Goal: Task Accomplishment & Management: Manage account settings

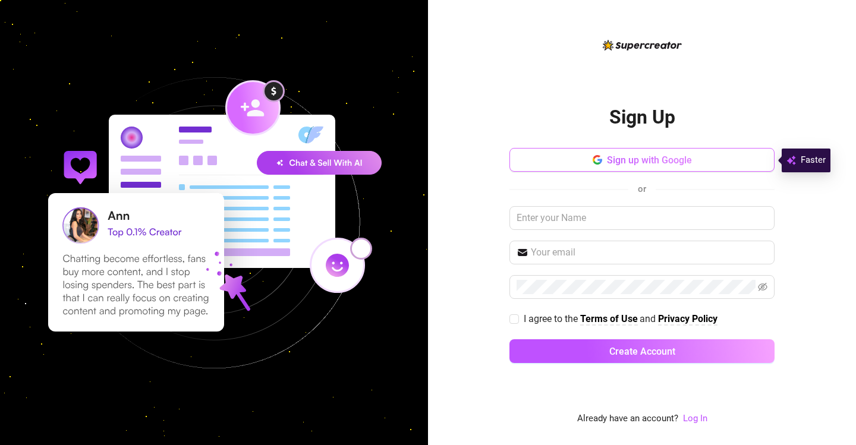
click at [607, 165] on span "Sign up with Google" at bounding box center [649, 160] width 85 height 11
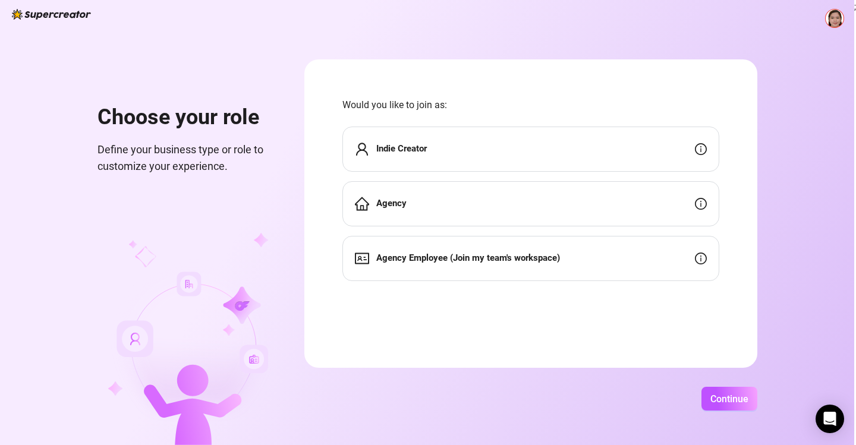
click at [623, 155] on div "Indie Creator" at bounding box center [531, 149] width 377 height 45
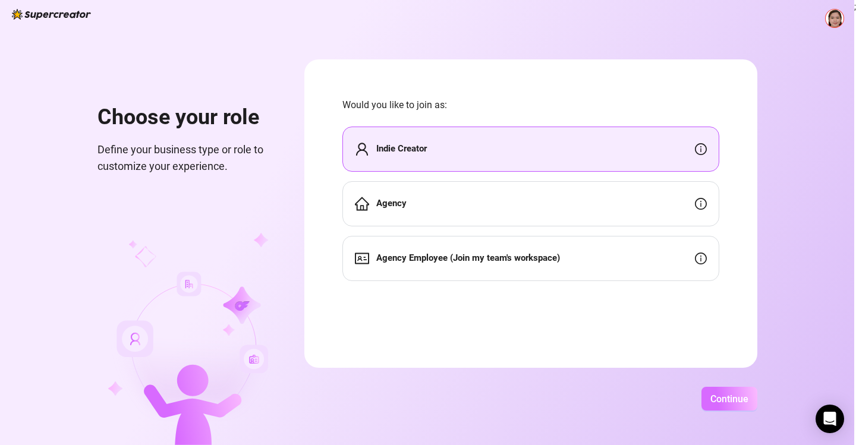
click at [734, 397] on span "Continue" at bounding box center [730, 399] width 38 height 11
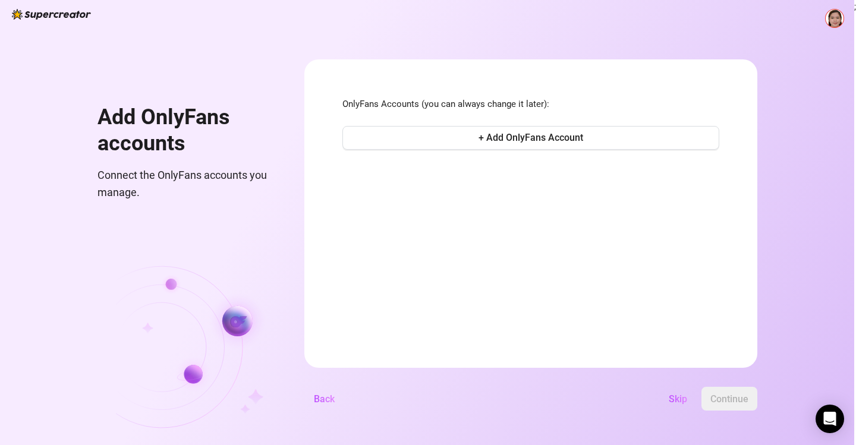
click at [676, 393] on button "Skip" at bounding box center [678, 399] width 37 height 24
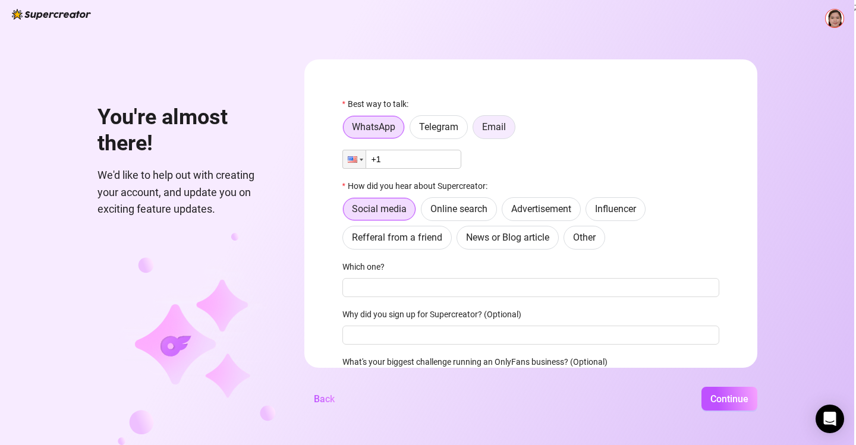
click at [486, 131] on span "Email" at bounding box center [494, 126] width 24 height 11
click at [476, 130] on input "Email" at bounding box center [476, 130] width 0 height 0
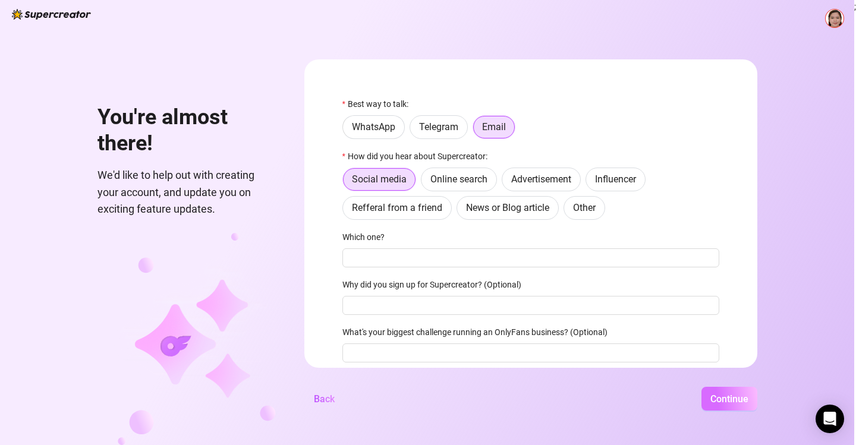
click at [741, 398] on span "Continue" at bounding box center [730, 399] width 38 height 11
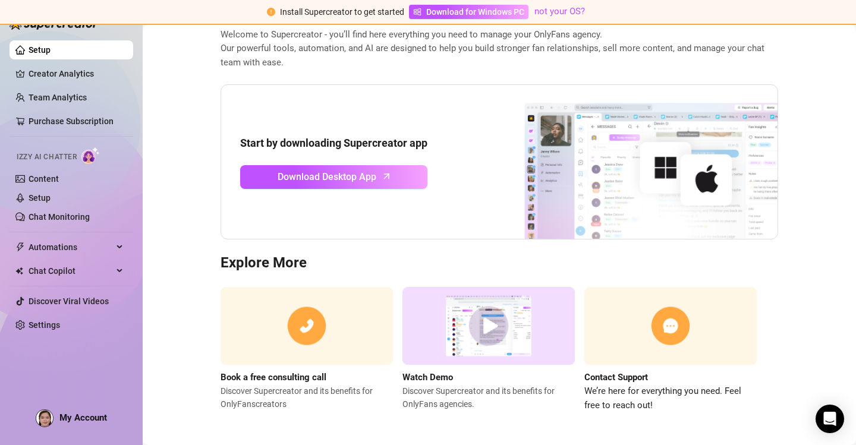
scroll to position [70, 0]
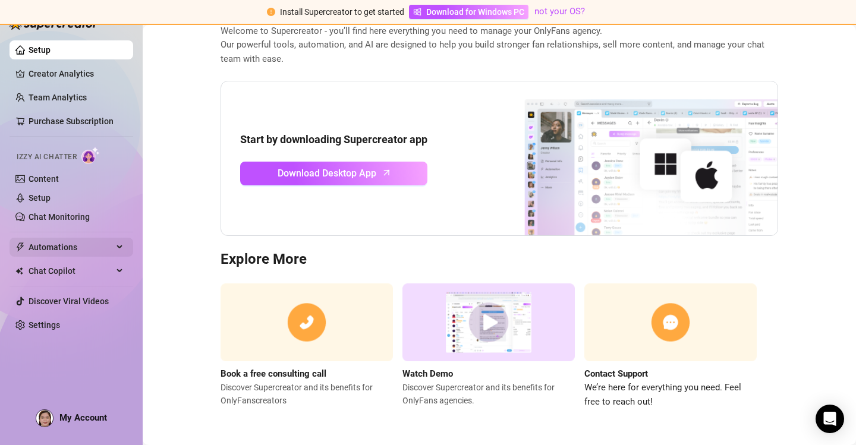
click at [41, 257] on span "Automations" at bounding box center [71, 247] width 84 height 19
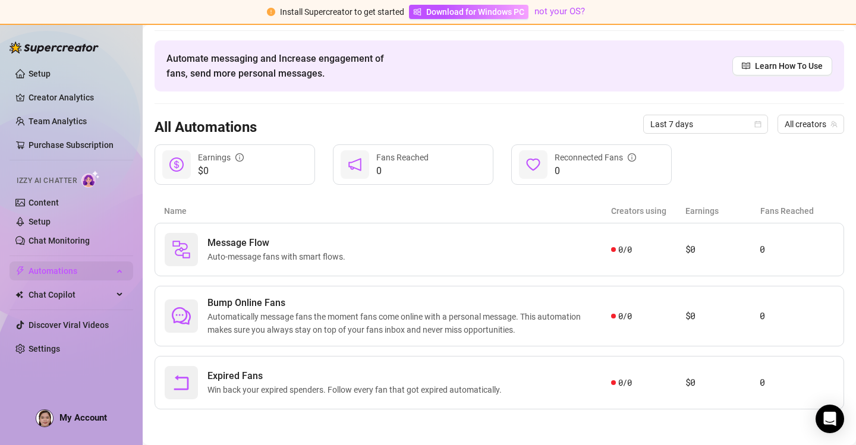
scroll to position [34, 0]
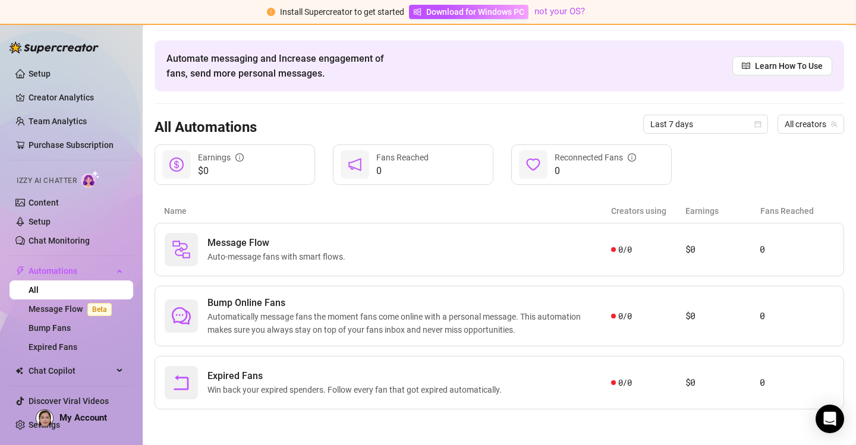
drag, startPoint x: 160, startPoint y: 134, endPoint x: 473, endPoint y: 117, distance: 313.9
click at [476, 117] on div "All Automations Last 7 days All creators" at bounding box center [500, 124] width 690 height 40
click at [62, 313] on link "Message Flow Beta" at bounding box center [73, 309] width 88 height 10
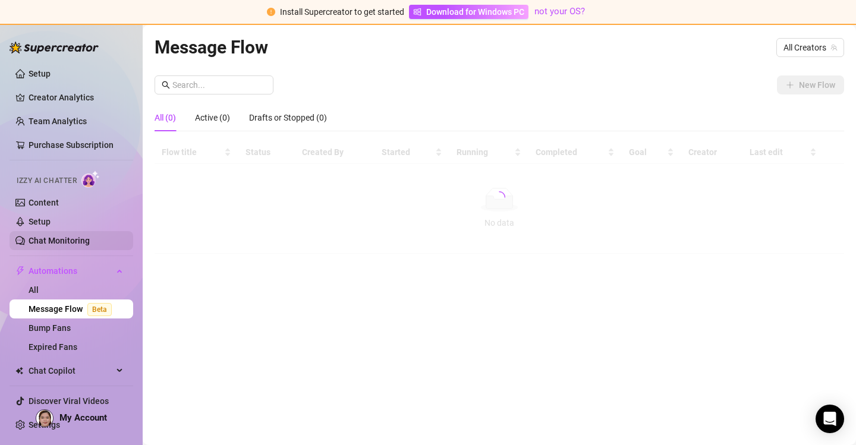
click at [45, 236] on link "Chat Monitoring" at bounding box center [59, 241] width 61 height 10
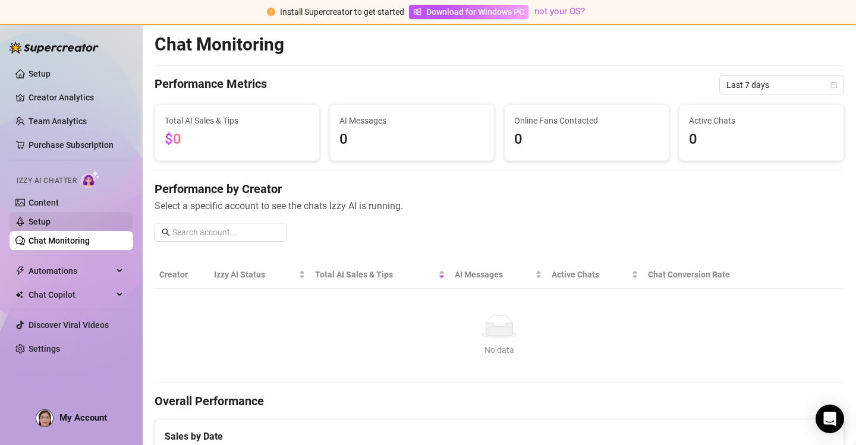
click at [51, 223] on link "Setup" at bounding box center [40, 222] width 22 height 10
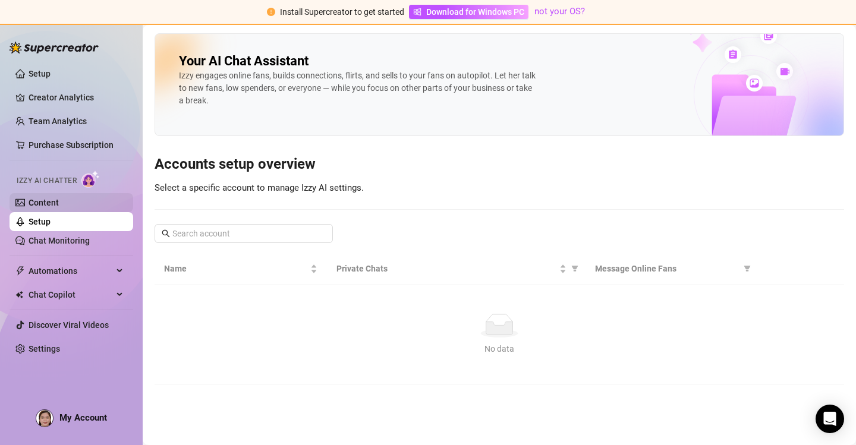
click at [59, 208] on link "Content" at bounding box center [44, 203] width 30 height 10
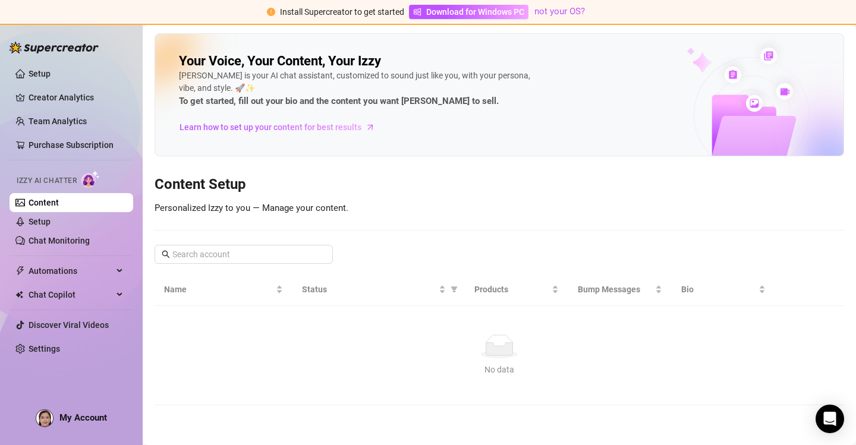
click at [59, 86] on ul "Setup Creator Analytics Team Analytics Purchase Subscription Izzy AI Chatter Co…" at bounding box center [72, 211] width 124 height 304
click at [51, 79] on link "Setup" at bounding box center [40, 74] width 22 height 10
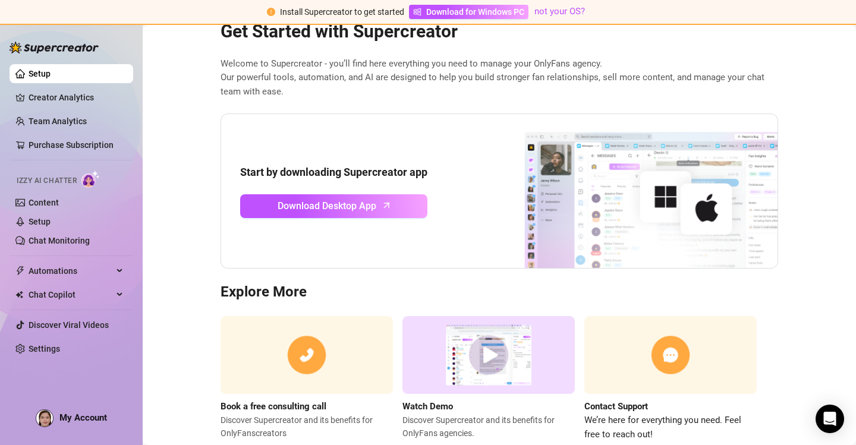
scroll to position [59, 0]
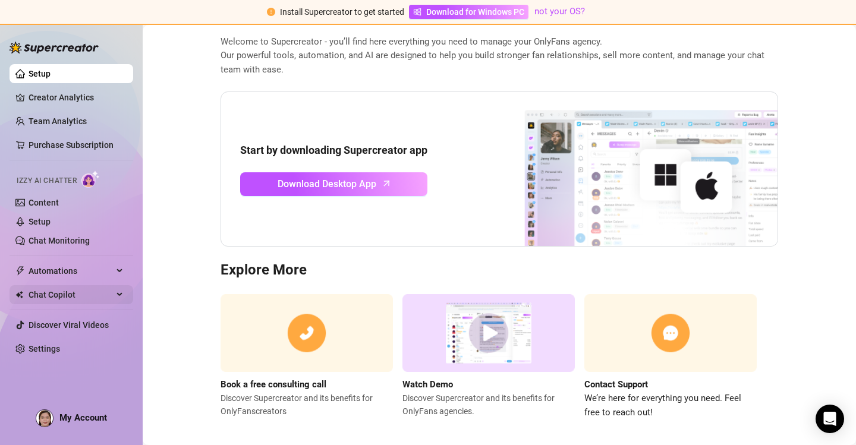
click at [48, 296] on span "Chat Copilot" at bounding box center [71, 294] width 84 height 19
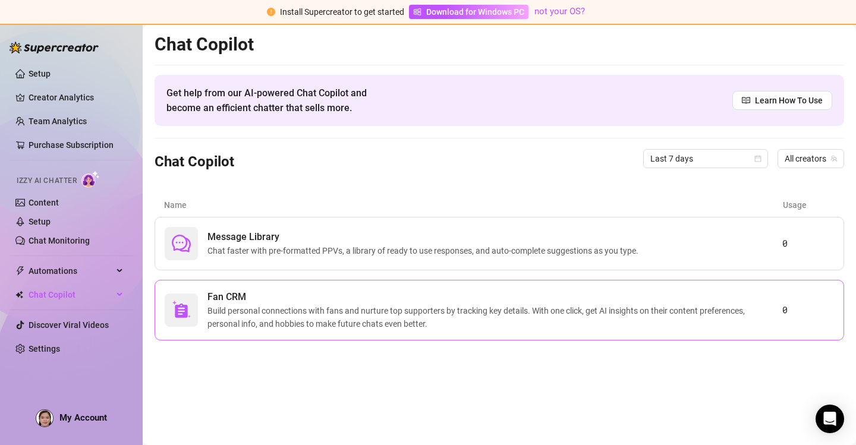
click at [313, 291] on span "Fan CRM" at bounding box center [495, 297] width 575 height 14
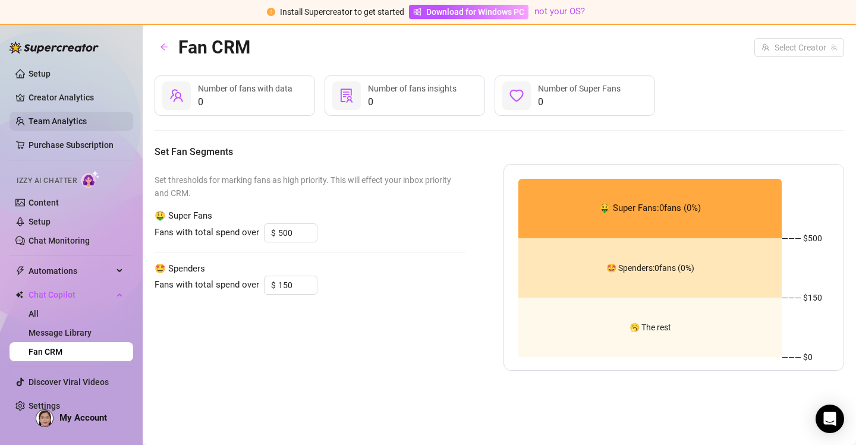
click at [87, 124] on link "Team Analytics" at bounding box center [58, 122] width 58 height 10
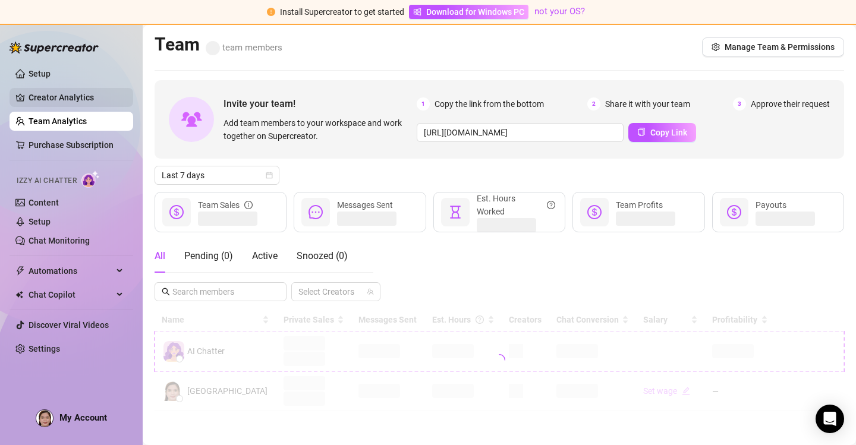
click at [49, 99] on link "Creator Analytics" at bounding box center [76, 97] width 95 height 19
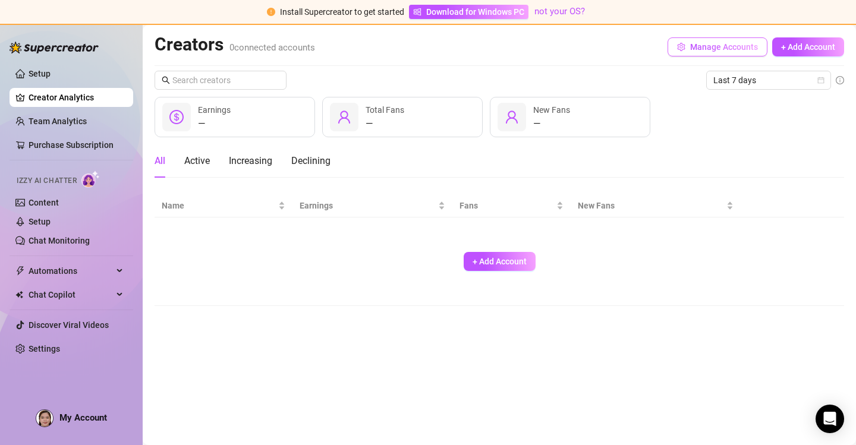
click at [740, 40] on button "Manage Accounts" at bounding box center [718, 46] width 100 height 19
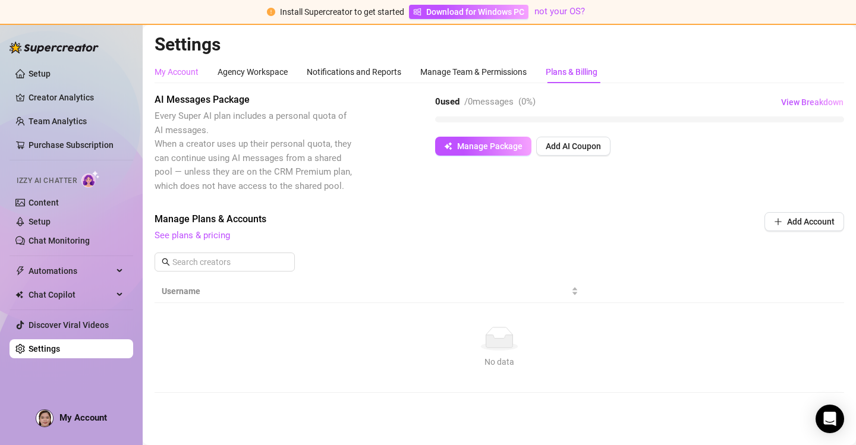
click at [166, 81] on div "My Account" at bounding box center [177, 72] width 44 height 23
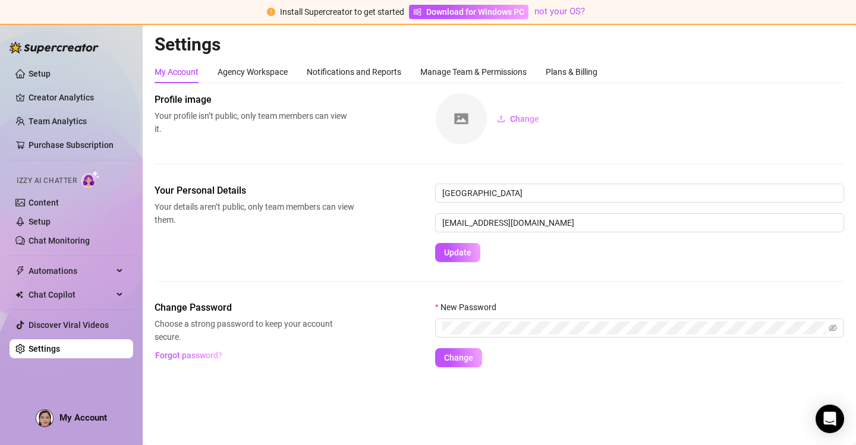
click at [70, 420] on span "My Account" at bounding box center [83, 418] width 48 height 11
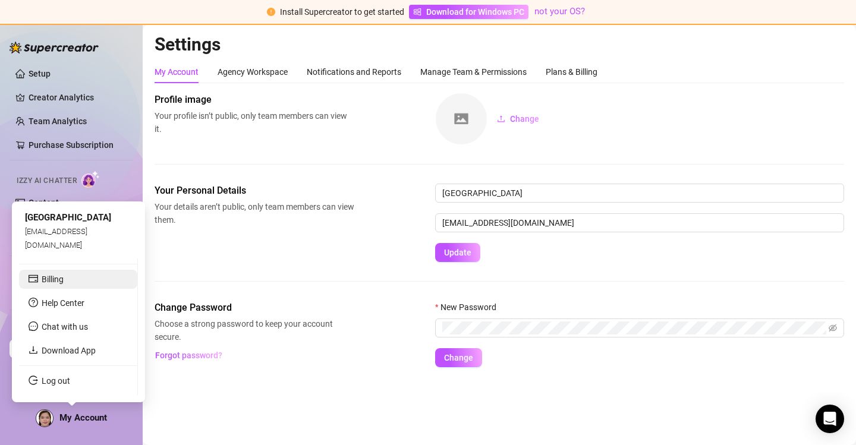
click at [64, 281] on link "Billing" at bounding box center [53, 280] width 22 height 10
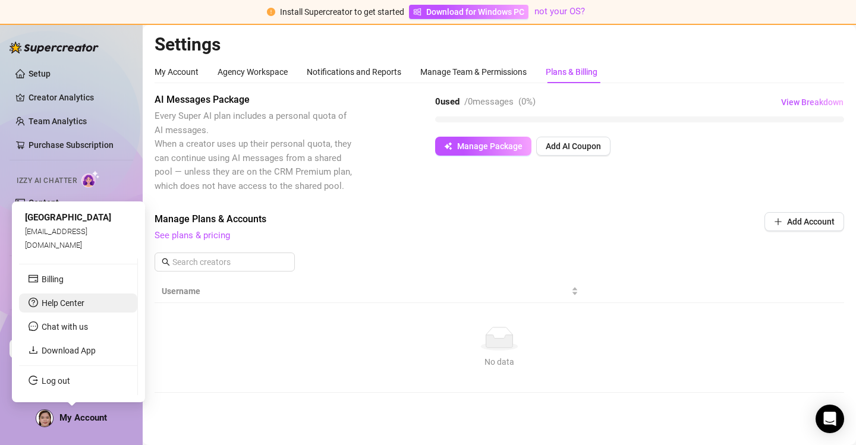
click at [67, 300] on link "Help Center" at bounding box center [63, 304] width 43 height 10
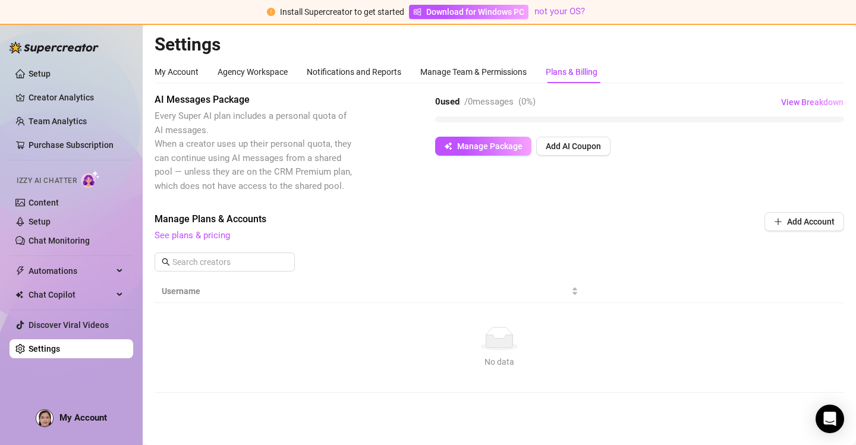
click at [60, 351] on link "Settings" at bounding box center [45, 349] width 32 height 10
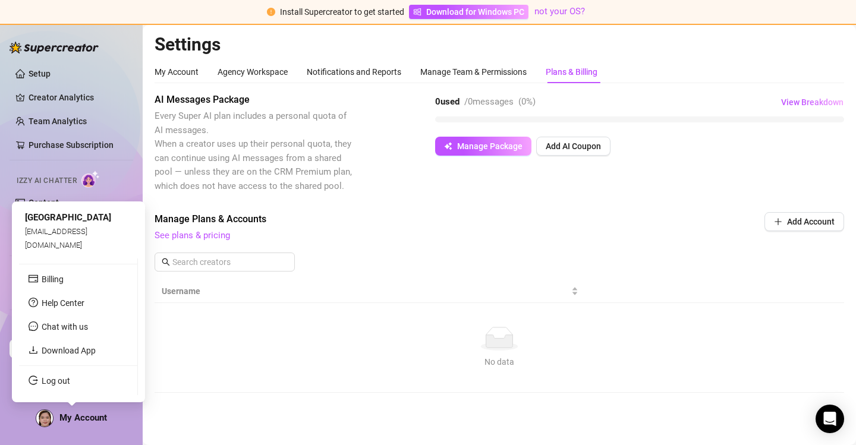
click at [53, 417] on span at bounding box center [45, 419] width 18 height 18
click at [36, 225] on div "[GEOGRAPHIC_DATA]" at bounding box center [78, 218] width 107 height 14
click at [23, 227] on div "Bern [EMAIL_ADDRESS][DOMAIN_NAME]" at bounding box center [78, 231] width 119 height 45
click at [61, 371] on ul "Billing Help Center Chat with us Download App Log out" at bounding box center [78, 327] width 119 height 137
click at [61, 376] on link "Log out" at bounding box center [56, 381] width 29 height 10
